Goal: Navigation & Orientation: Find specific page/section

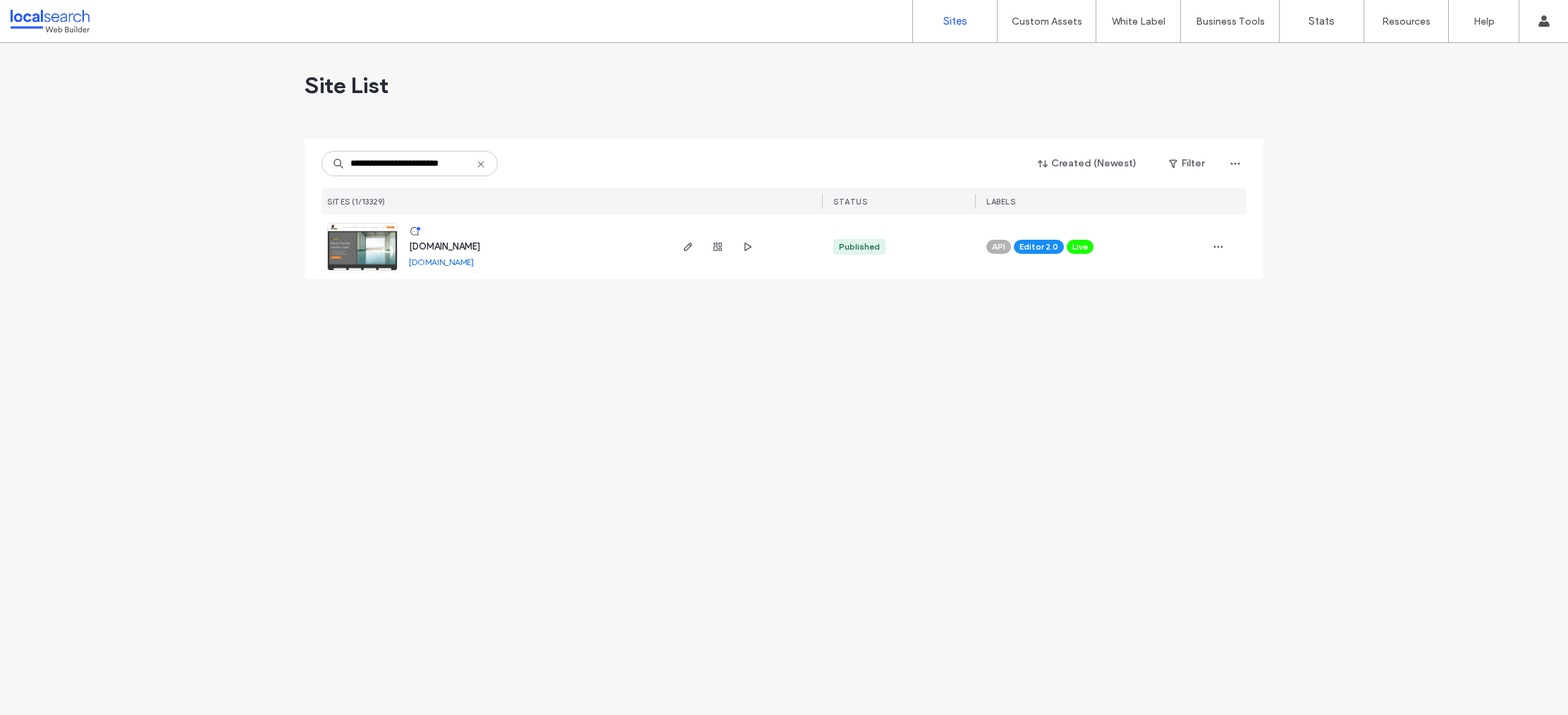
type input "**********"
click at [365, 234] on link at bounding box center [362, 247] width 71 height 48
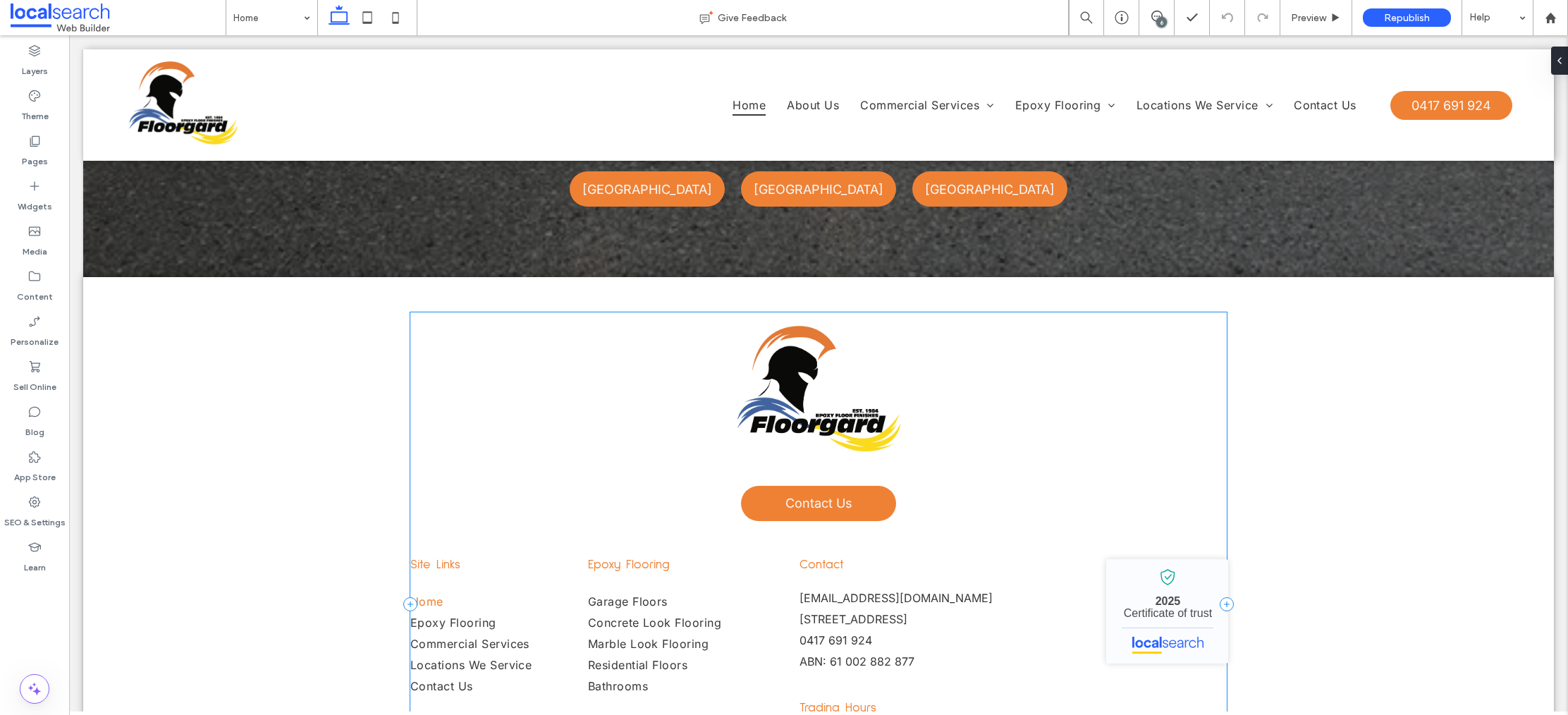
scroll to position [4093, 0]
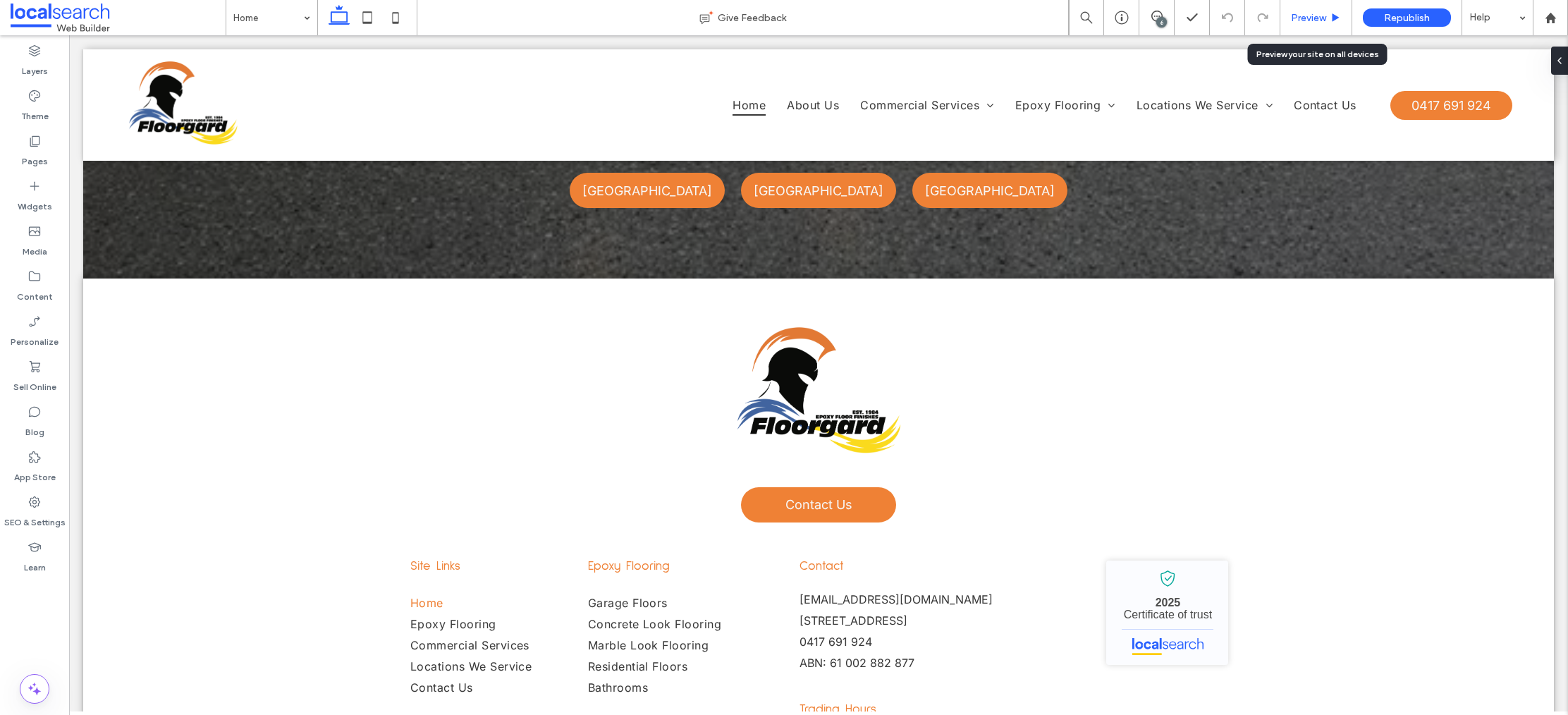
click at [1305, 12] on span "Preview" at bounding box center [1309, 18] width 35 height 12
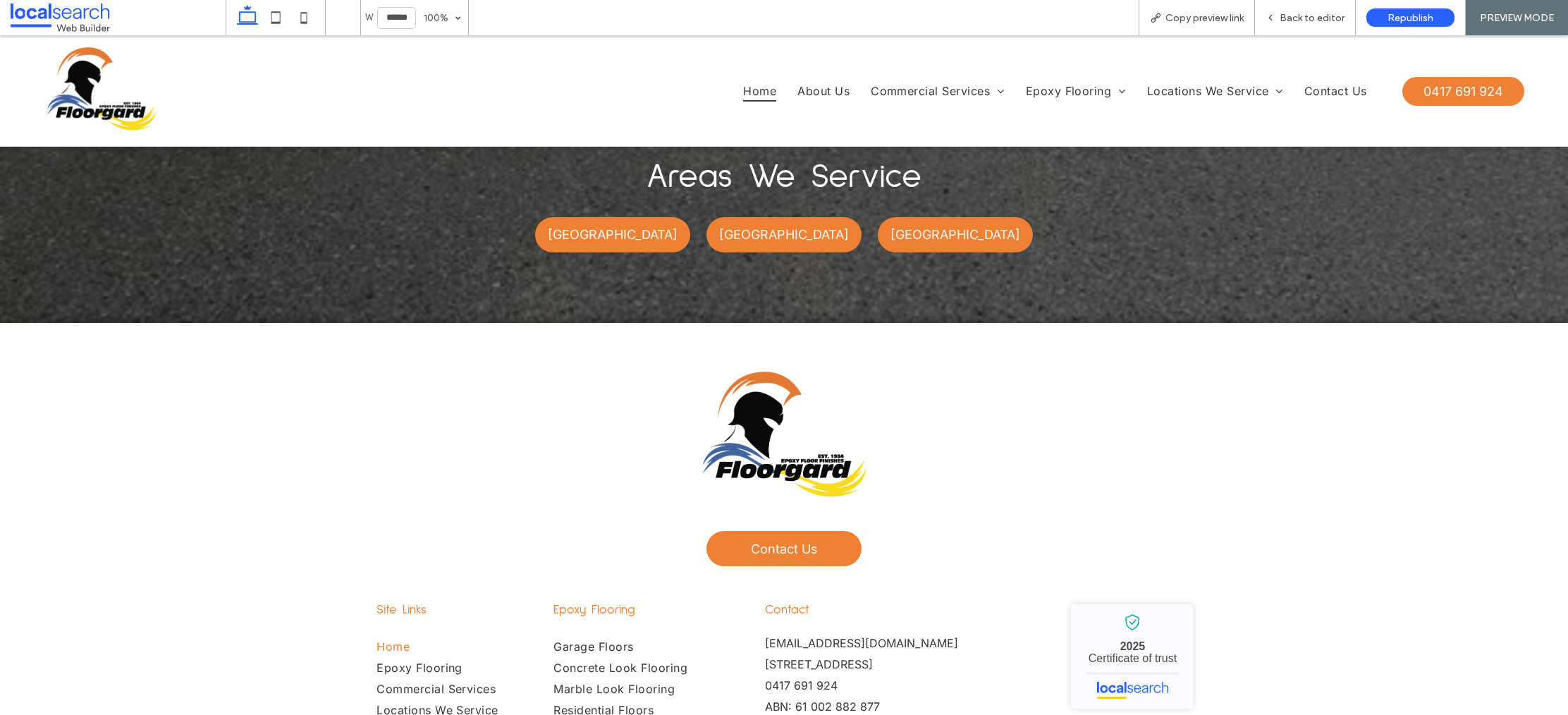
scroll to position [4063, 0]
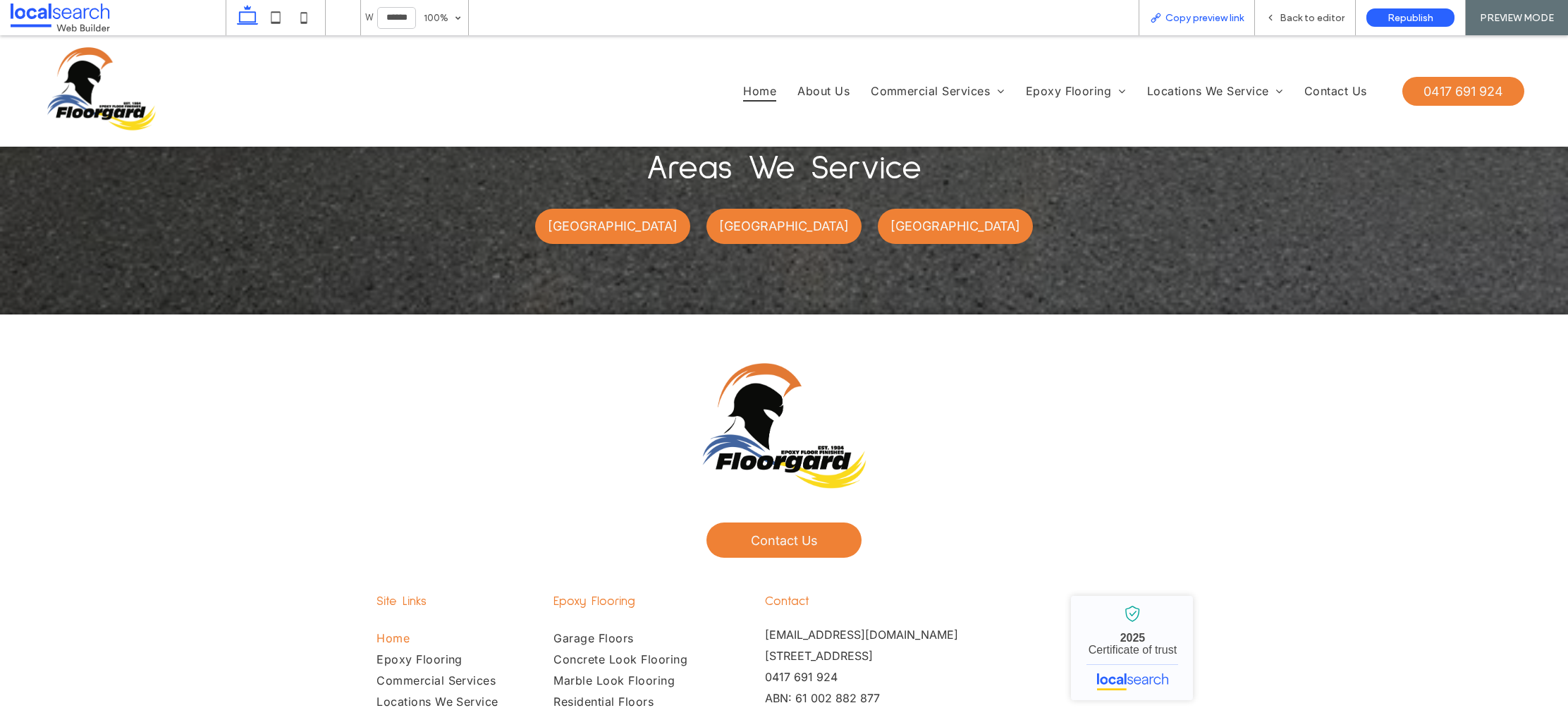
click at [1212, 14] on span "Copy preview link" at bounding box center [1204, 18] width 79 height 12
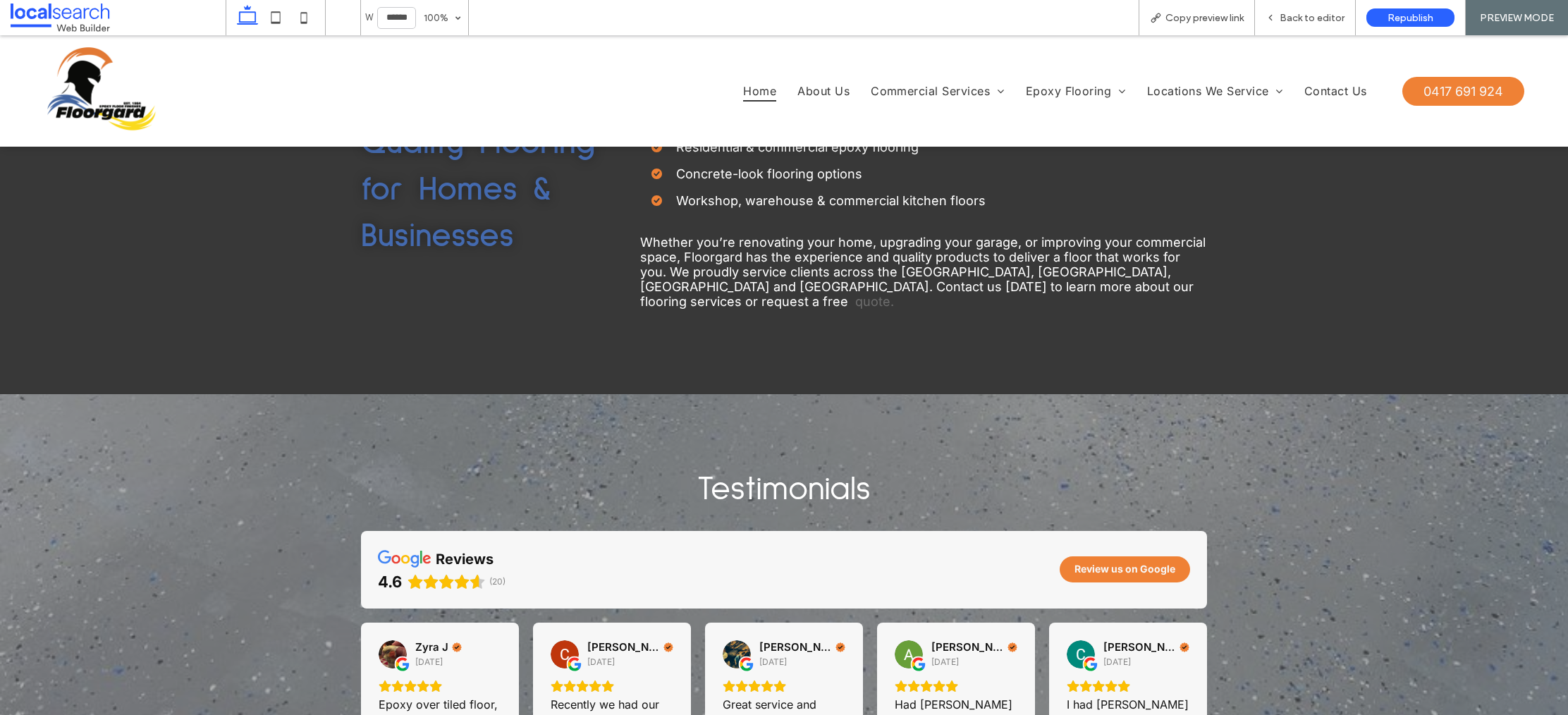
scroll to position [2730, 0]
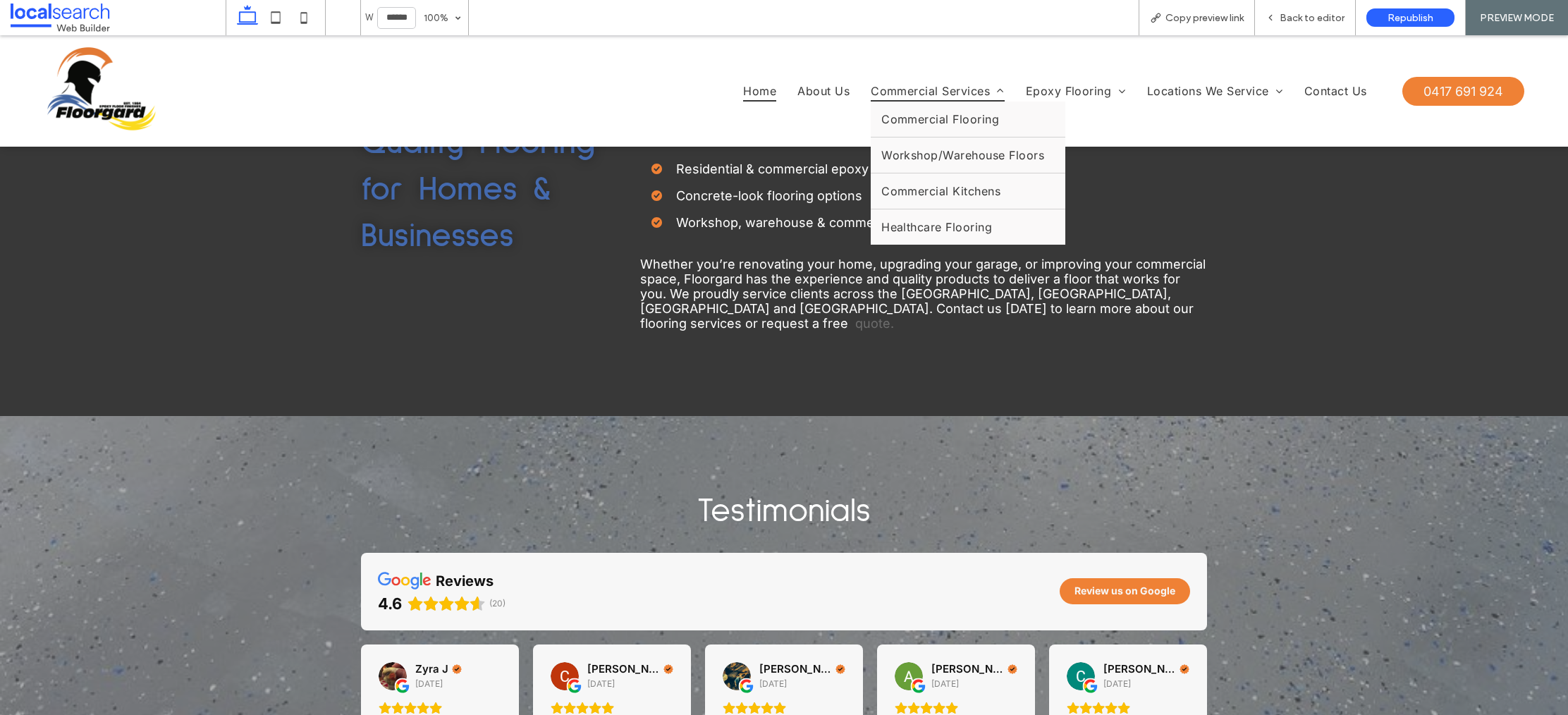
click at [896, 88] on span "Commercial Services" at bounding box center [937, 91] width 134 height 21
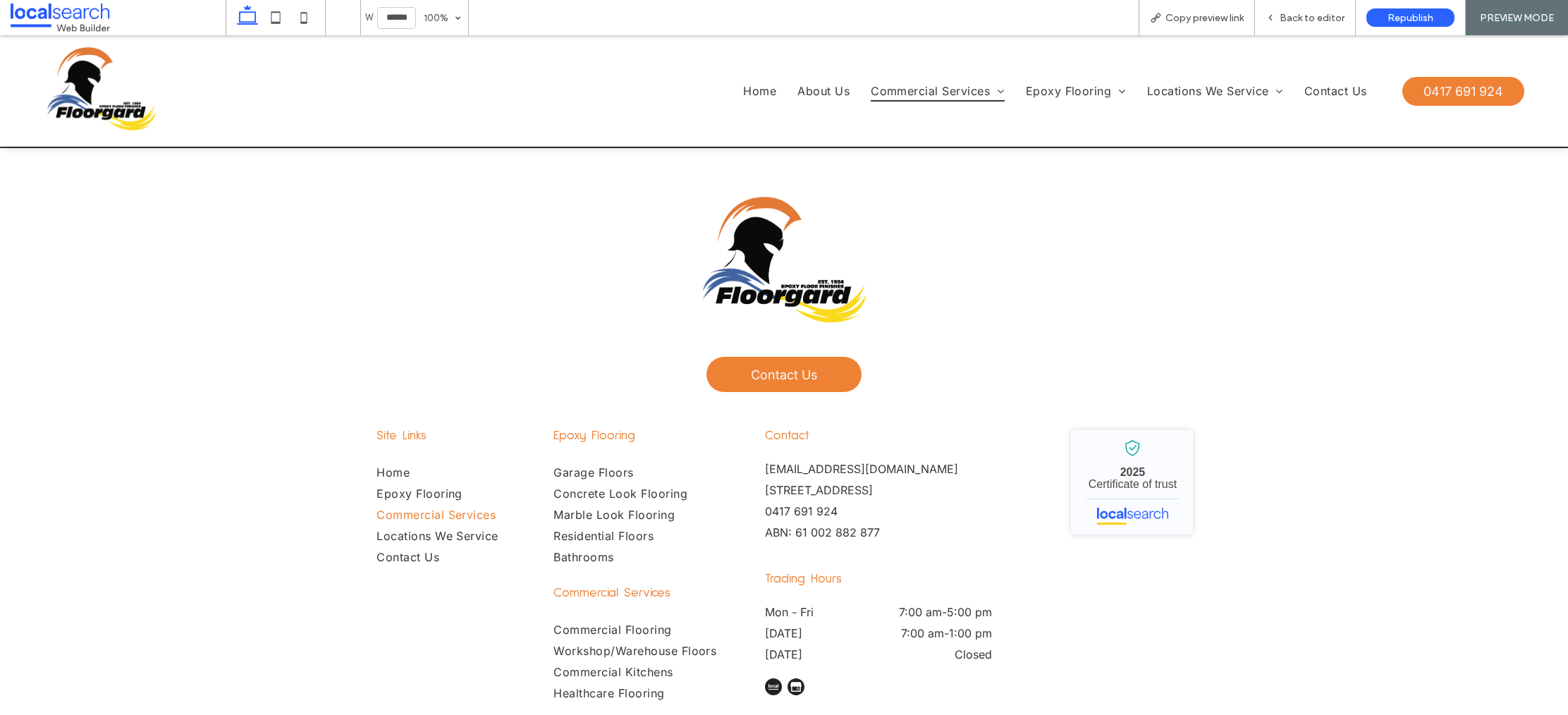
scroll to position [1689, 0]
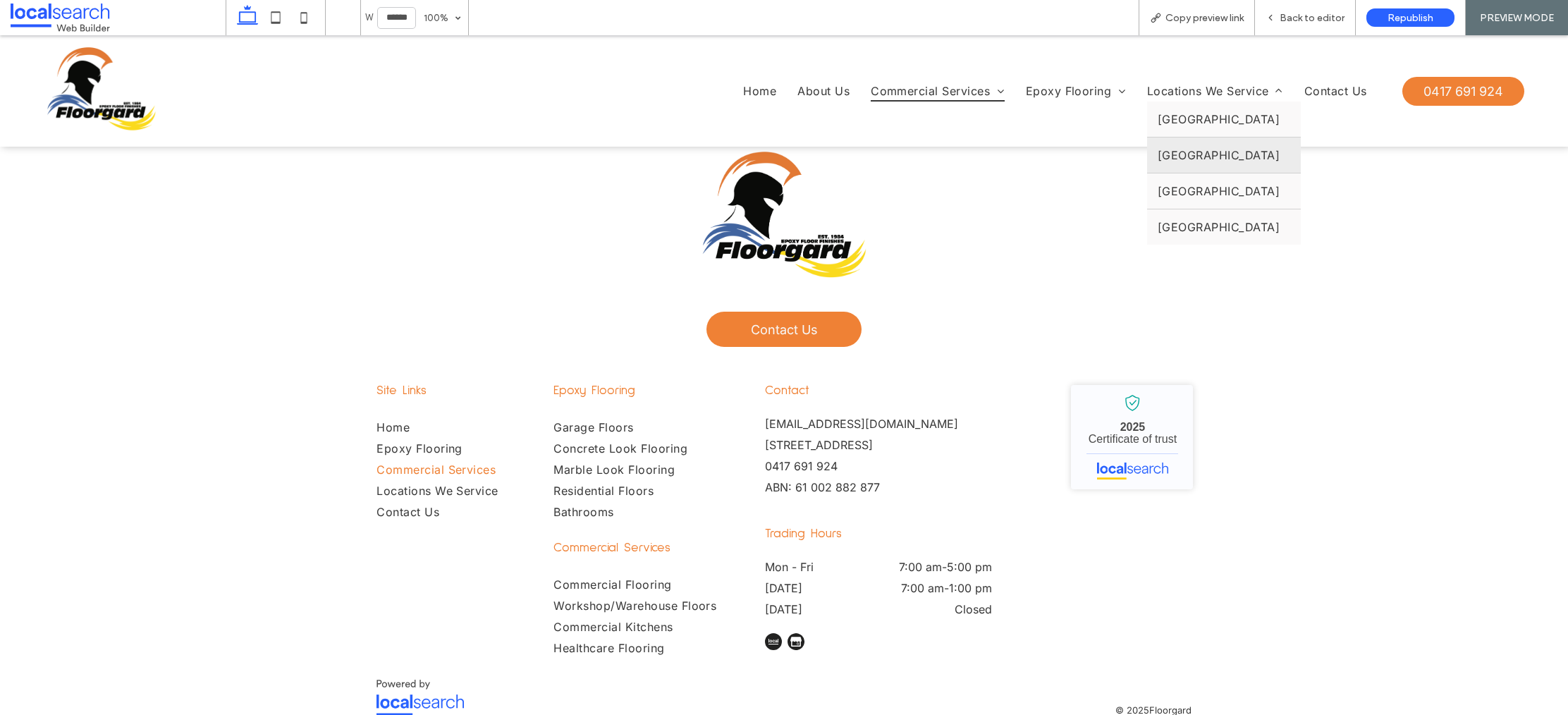
click at [1196, 156] on span "Hunter Valley" at bounding box center [1219, 155] width 122 height 14
